Goal: Navigation & Orientation: Find specific page/section

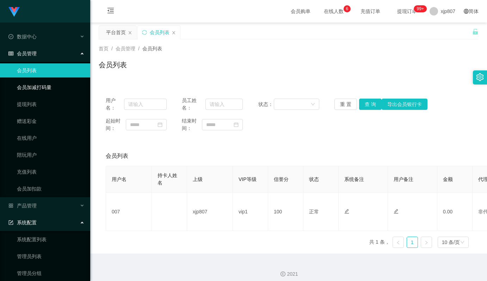
scroll to position [5, 0]
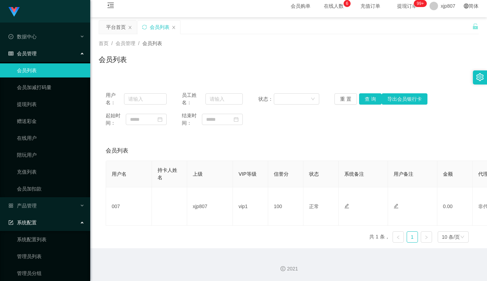
click at [36, 54] on span "会员管理" at bounding box center [22, 54] width 28 height 6
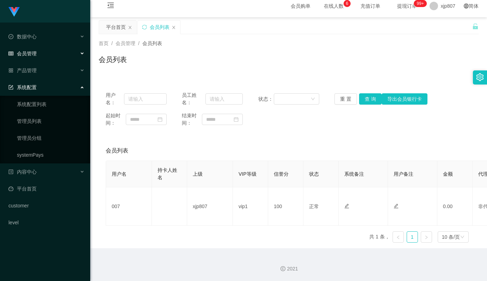
click at [36, 54] on span "会员管理" at bounding box center [22, 54] width 28 height 6
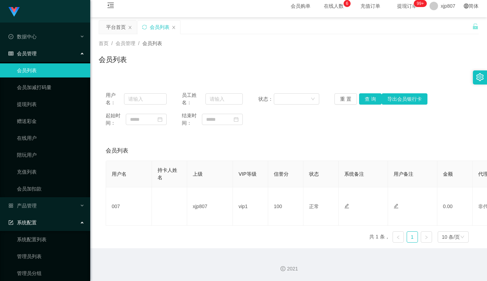
click at [35, 73] on link "会员列表" at bounding box center [51, 70] width 68 height 14
click at [31, 94] on link "会员加减打码量" at bounding box center [51, 87] width 68 height 14
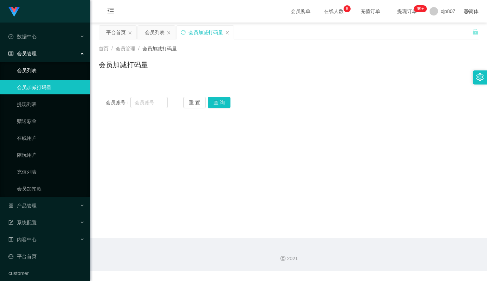
click at [32, 73] on link "会员列表" at bounding box center [51, 70] width 68 height 14
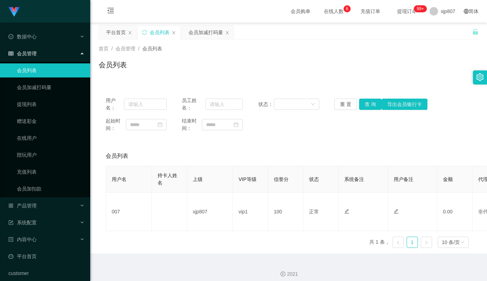
drag, startPoint x: 253, startPoint y: 64, endPoint x: 245, endPoint y: 68, distance: 9.0
click at [253, 64] on div "会员列表" at bounding box center [289, 68] width 380 height 16
click at [36, 52] on span "会员管理" at bounding box center [22, 54] width 28 height 6
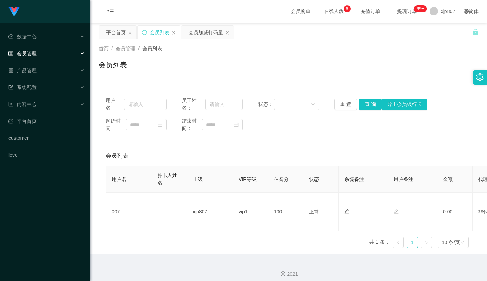
click at [36, 52] on span "会员管理" at bounding box center [22, 54] width 28 height 6
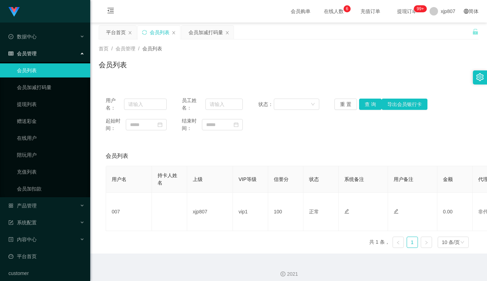
click at [33, 71] on link "会员列表" at bounding box center [51, 70] width 68 height 14
click at [308, 82] on div "用户名： 员工姓名： 状态： 重 置 查 询 导出会员银行卡 起始时间： 结束时间： 会员列表 用户名 持卡人姓名 上级 VIP等级 信誉分 状态 系统备注 …" at bounding box center [289, 167] width 380 height 172
click at [47, 85] on link "会员加减打码量" at bounding box center [51, 87] width 68 height 14
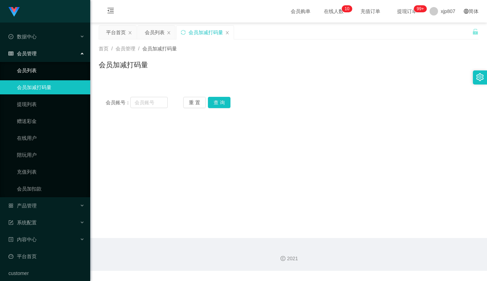
click at [37, 70] on link "会员列表" at bounding box center [51, 70] width 68 height 14
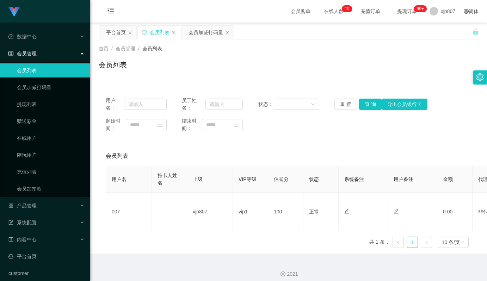
scroll to position [5, 0]
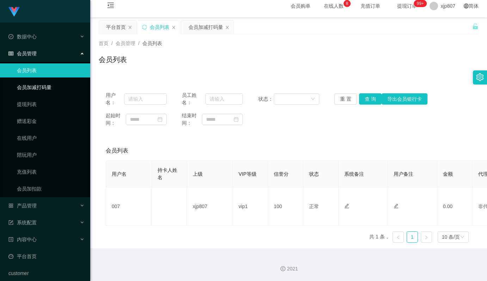
click at [39, 83] on link "会员加减打码量" at bounding box center [51, 87] width 68 height 14
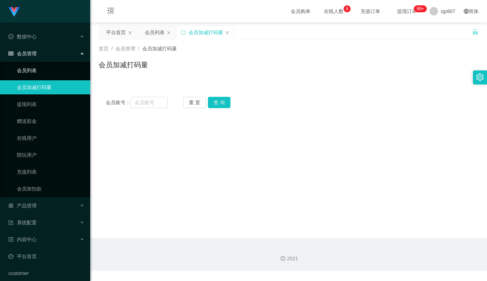
click at [37, 68] on link "会员列表" at bounding box center [51, 70] width 68 height 14
